Goal: Transaction & Acquisition: Purchase product/service

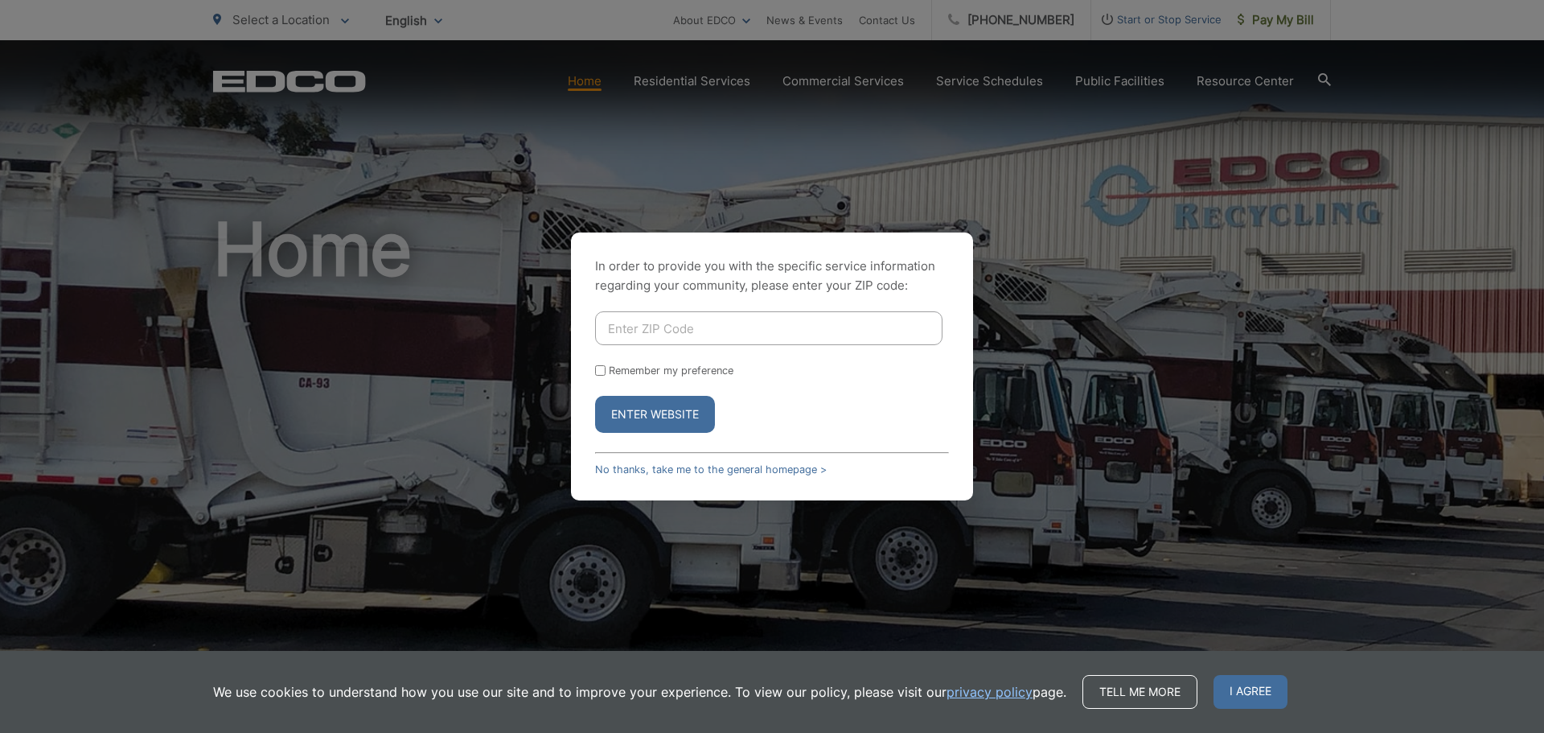
click at [637, 323] on input "Enter ZIP Code" at bounding box center [768, 328] width 347 height 34
type input "91935"
click at [595, 396] on button "Enter Website" at bounding box center [655, 414] width 120 height 37
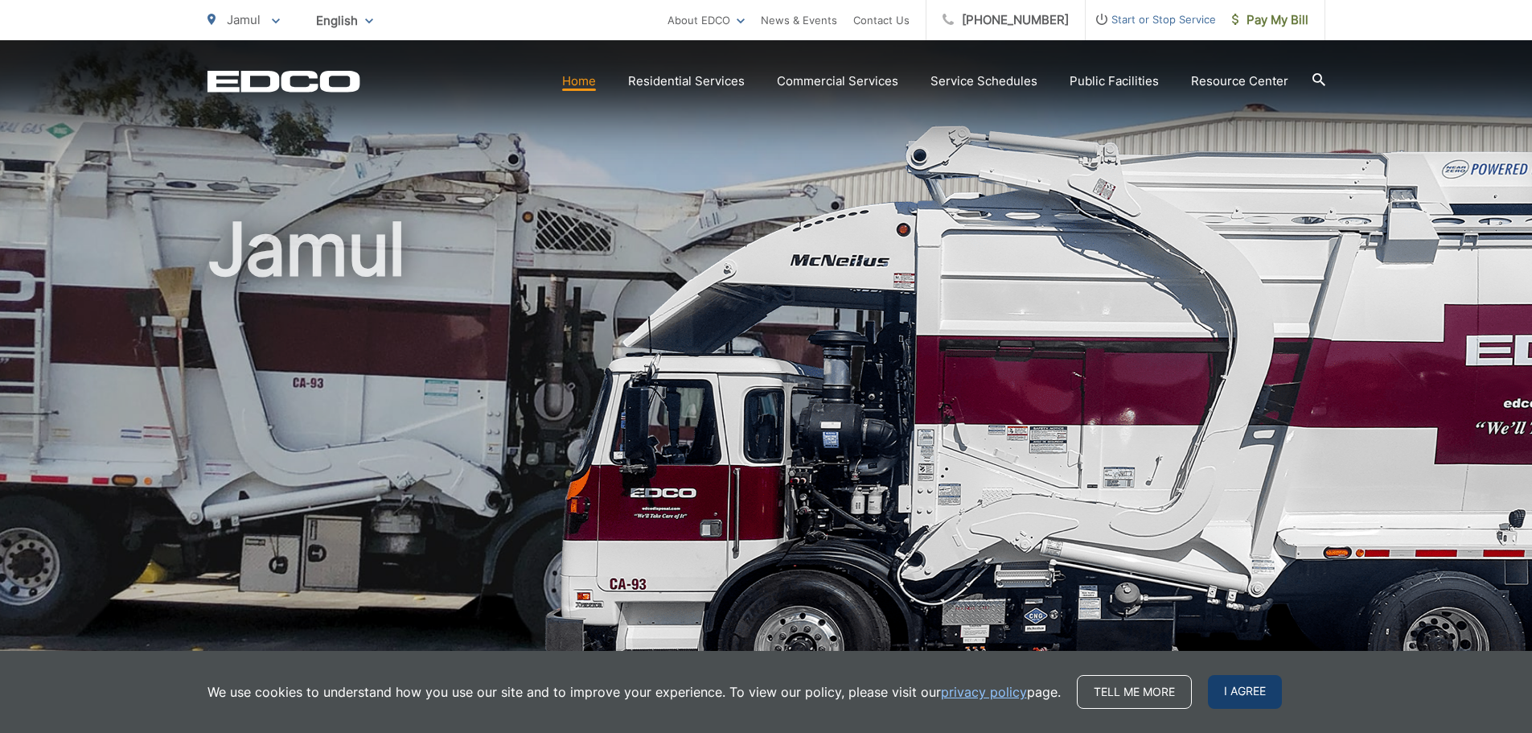
click at [1231, 694] on span "I agree" at bounding box center [1245, 692] width 74 height 34
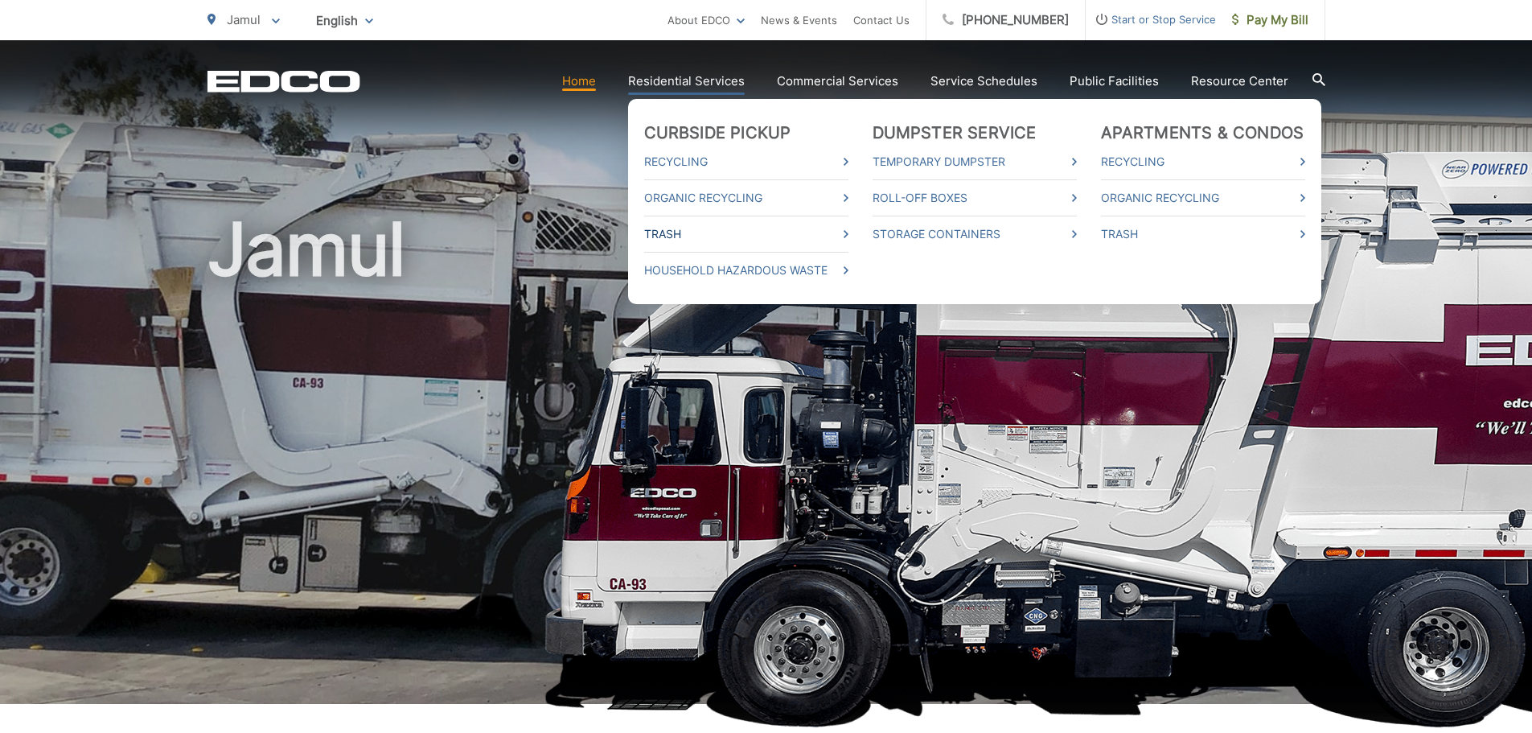
click at [684, 226] on link "Trash" at bounding box center [746, 233] width 204 height 19
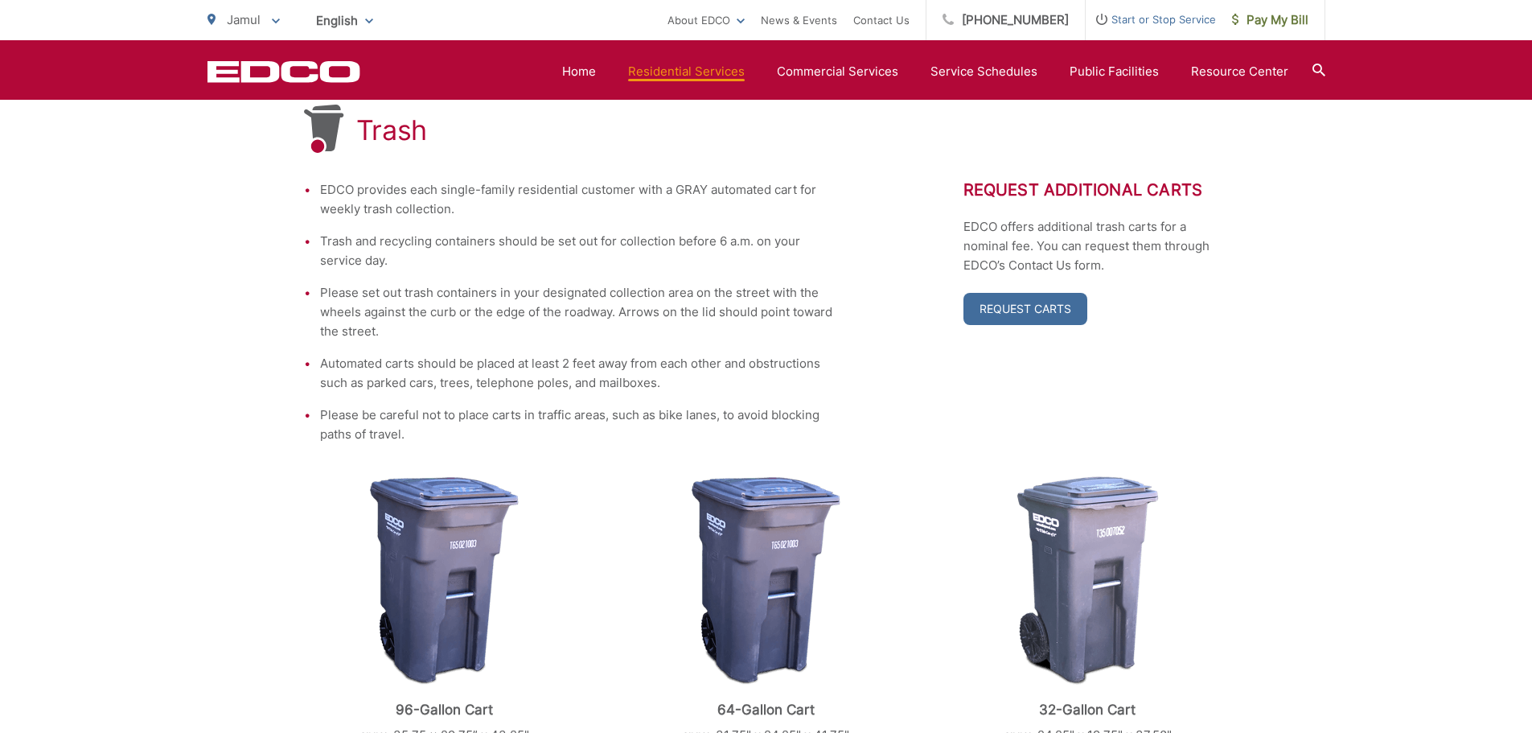
scroll to position [80, 0]
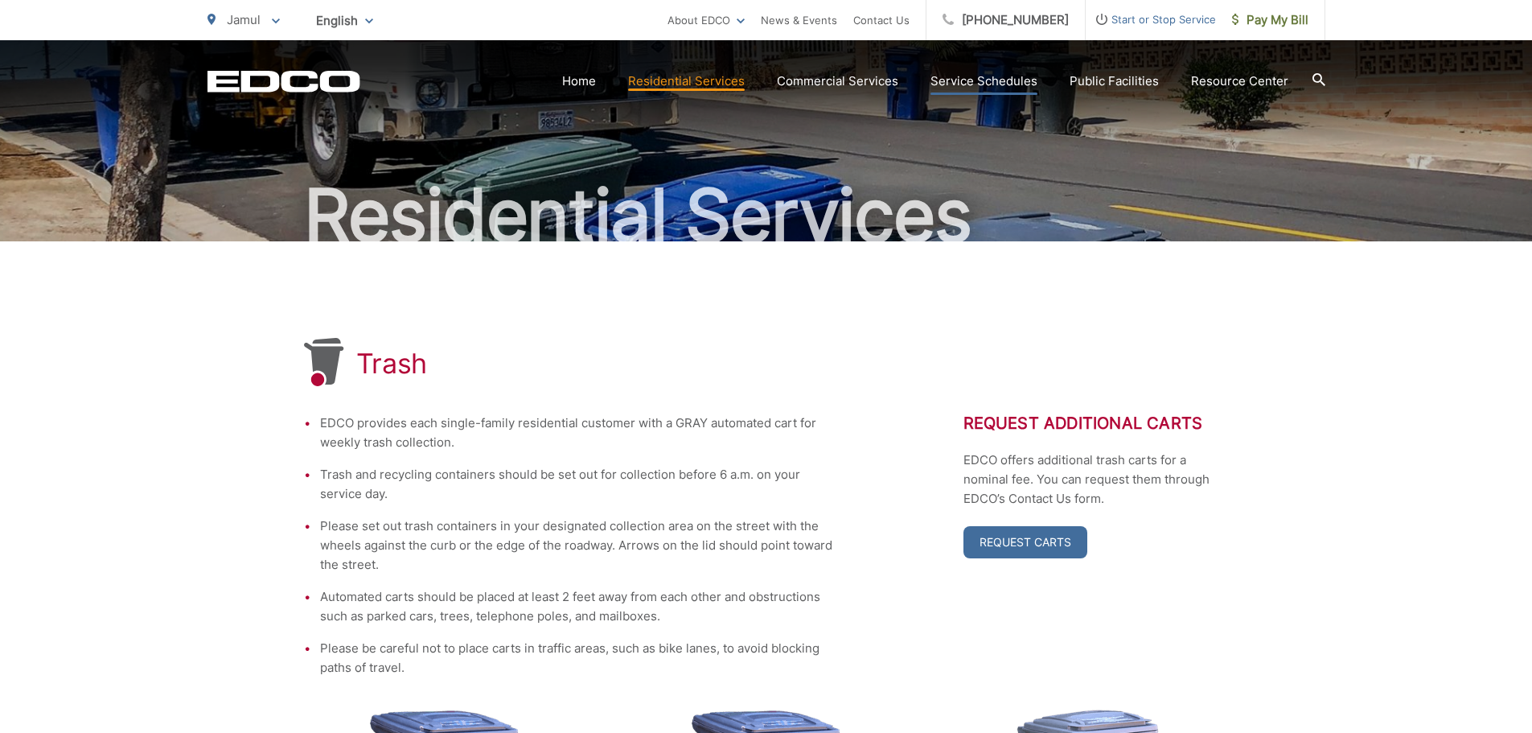
click at [971, 79] on link "Service Schedules" at bounding box center [984, 81] width 107 height 19
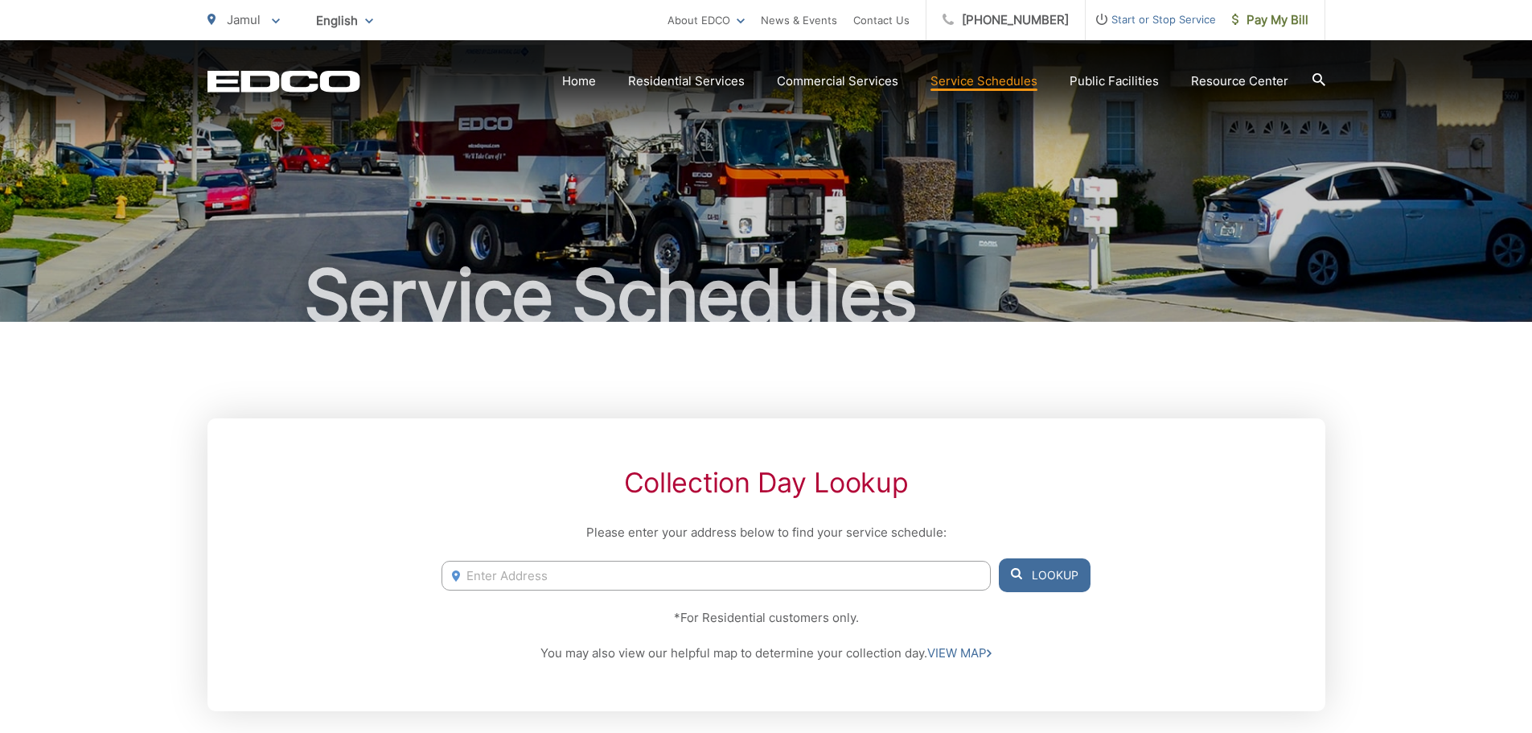
click at [1329, 80] on div "EDCO Logo Home Residential Services Curbside Pickup Recycling Organic Recycling…" at bounding box center [766, 68] width 1532 height 56
click at [1314, 75] on icon at bounding box center [1318, 79] width 13 height 13
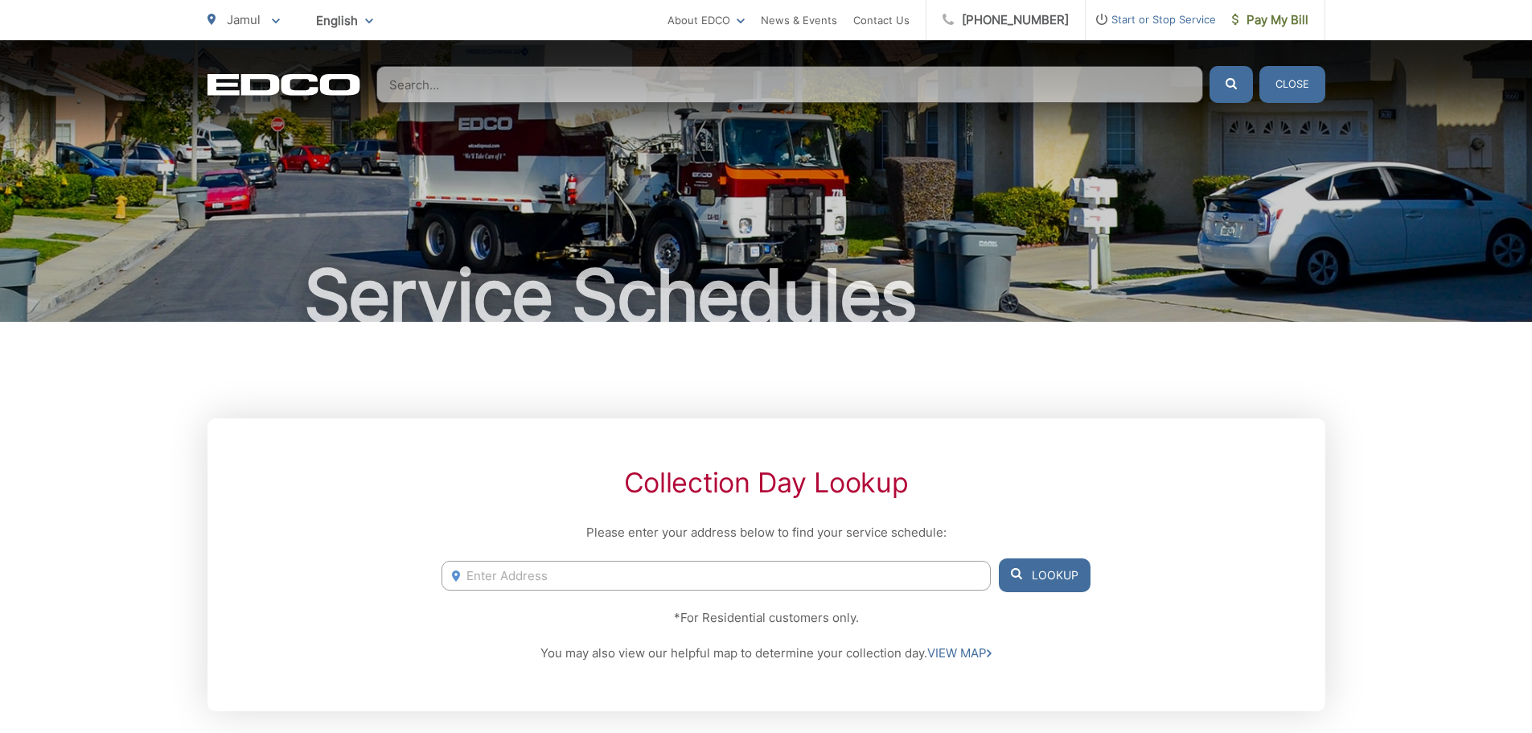
click at [684, 98] on input "Search" at bounding box center [789, 84] width 827 height 37
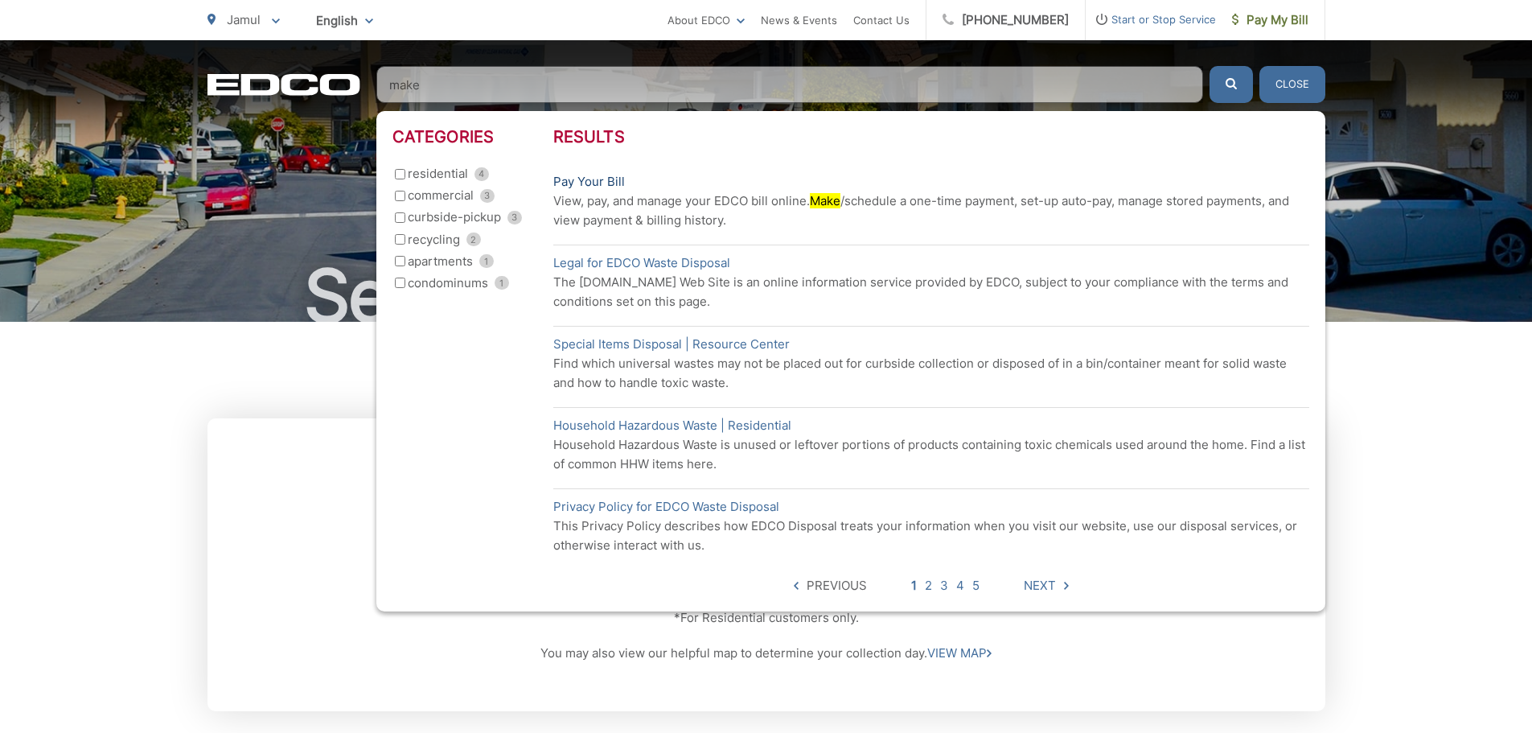
type input "make"
click at [580, 175] on link "Pay Your Bill" at bounding box center [589, 181] width 72 height 19
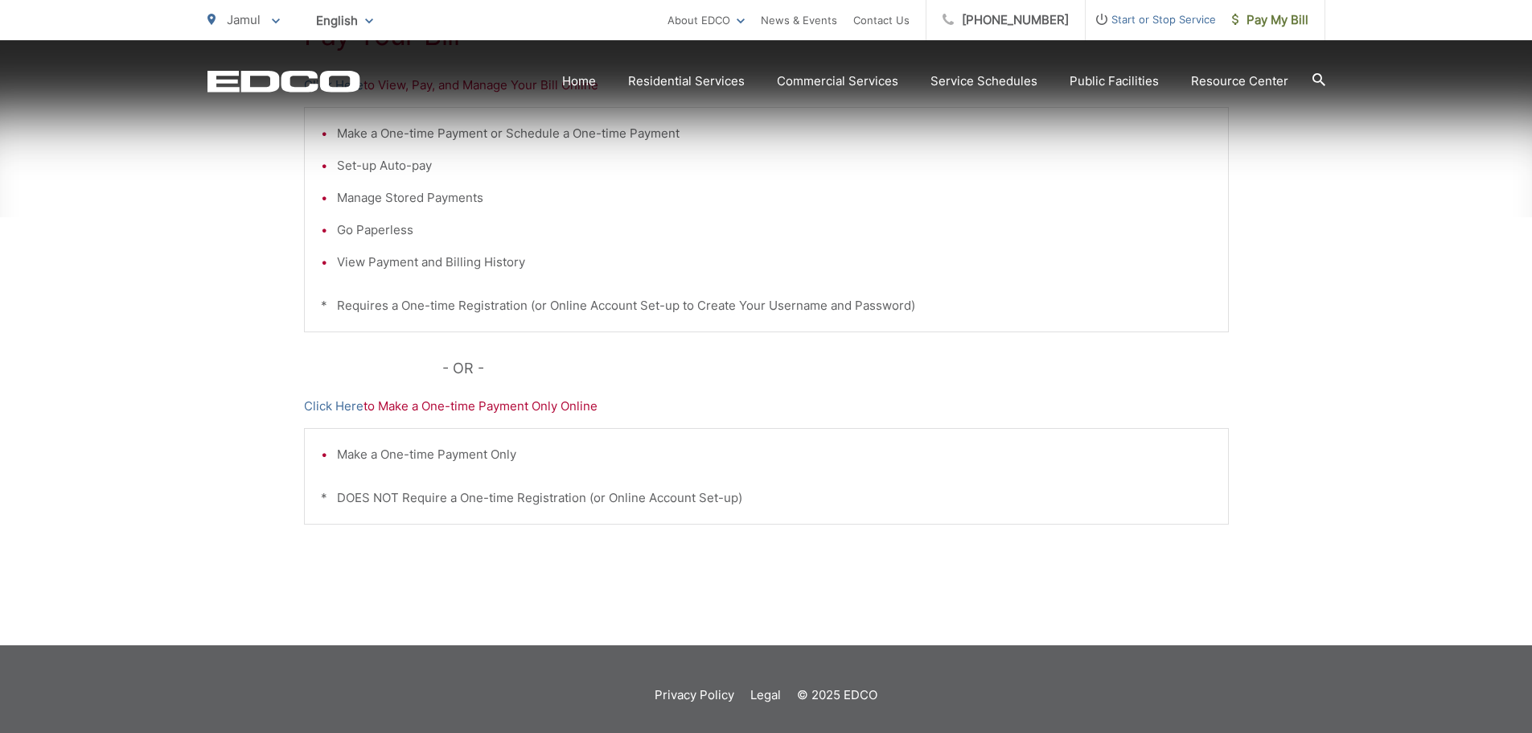
scroll to position [402, 0]
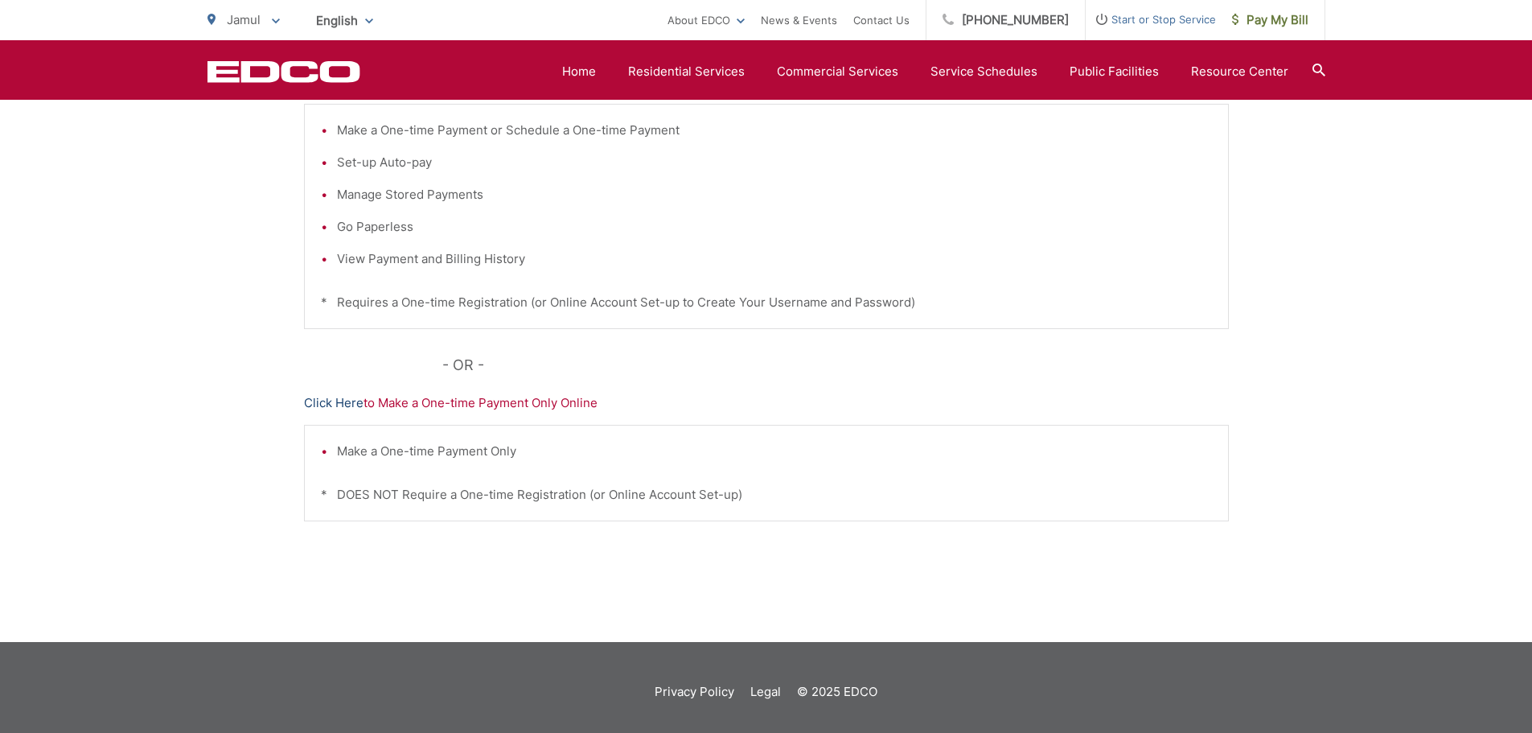
click at [339, 400] on link "Click Here" at bounding box center [334, 402] width 60 height 19
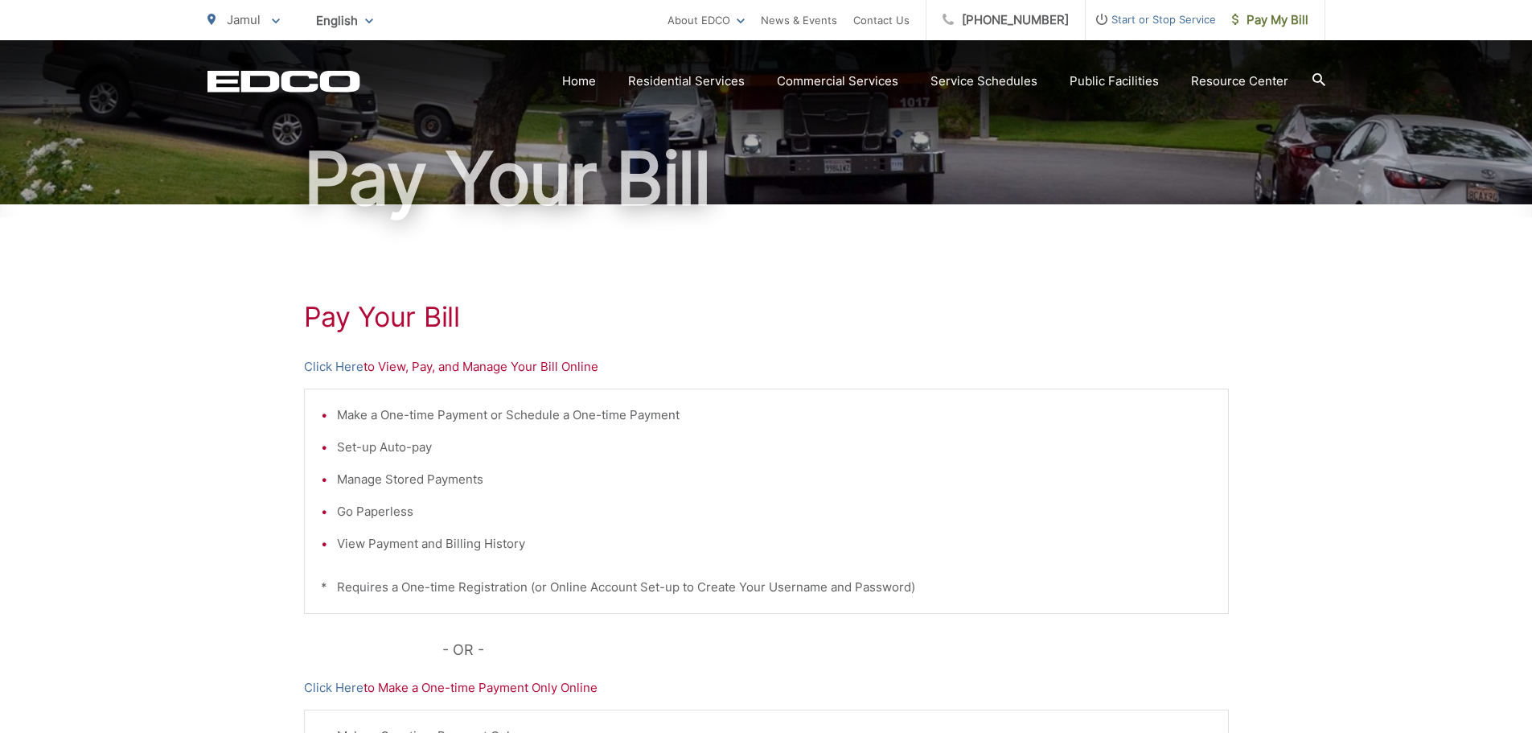
scroll to position [0, 0]
